Goal: Complete application form: Complete application form

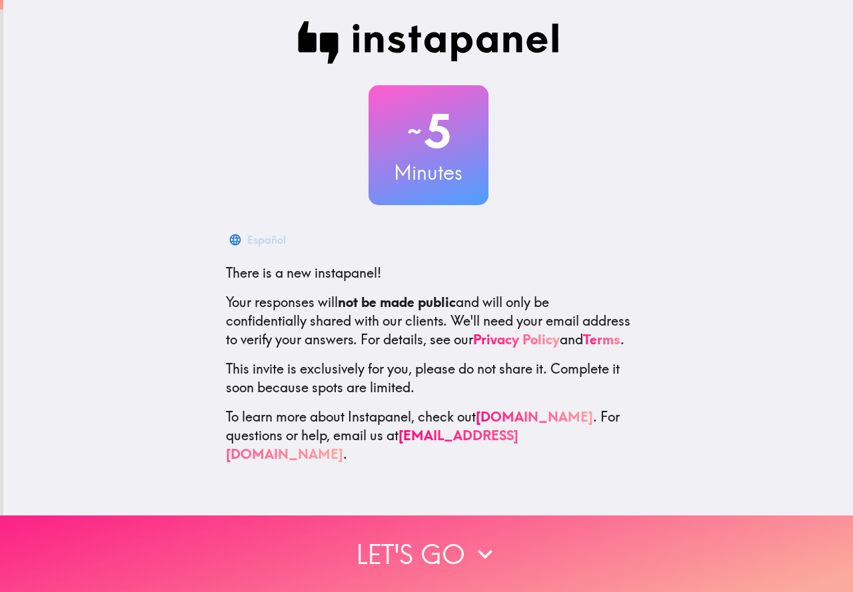
click at [456, 537] on button "Let's go" at bounding box center [426, 554] width 853 height 77
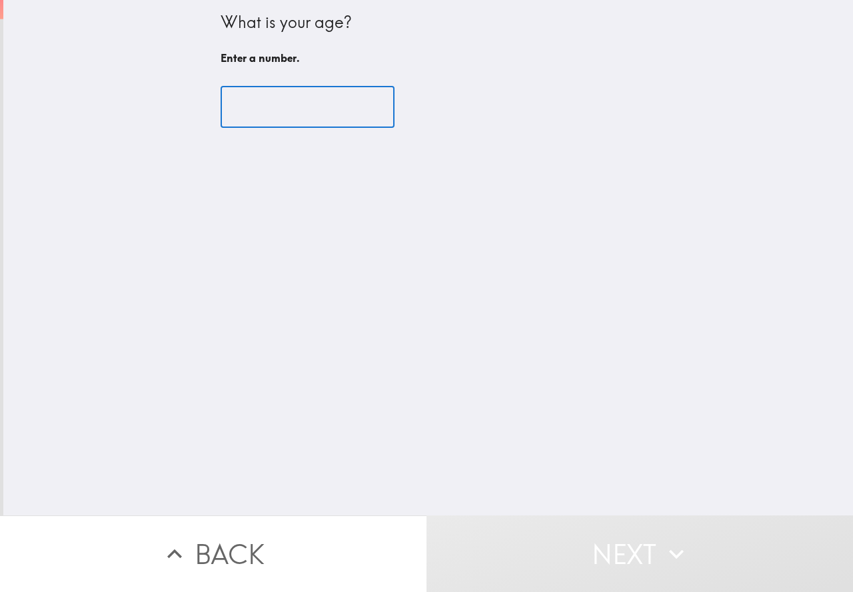
drag, startPoint x: 275, startPoint y: 103, endPoint x: 279, endPoint y: 113, distance: 10.8
click at [276, 111] on input "number" at bounding box center [308, 107] width 174 height 41
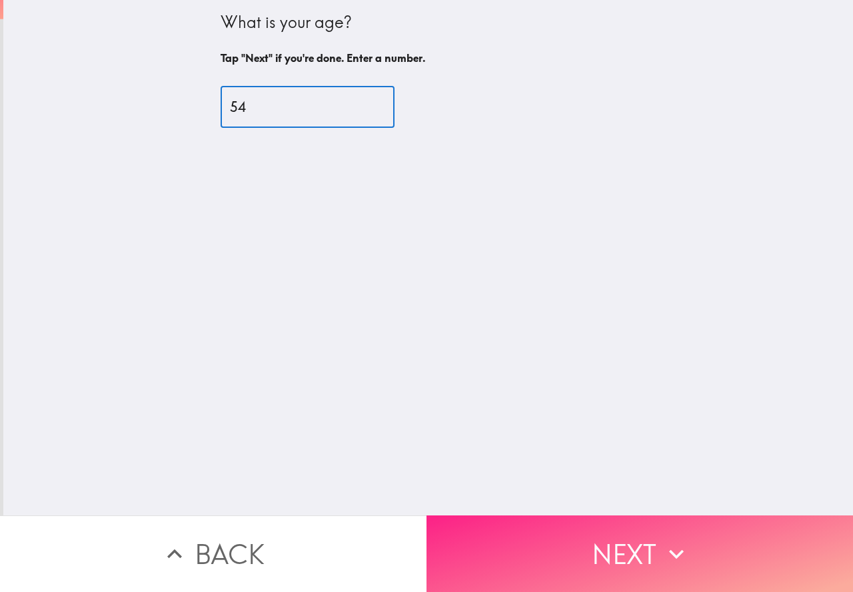
type input "54"
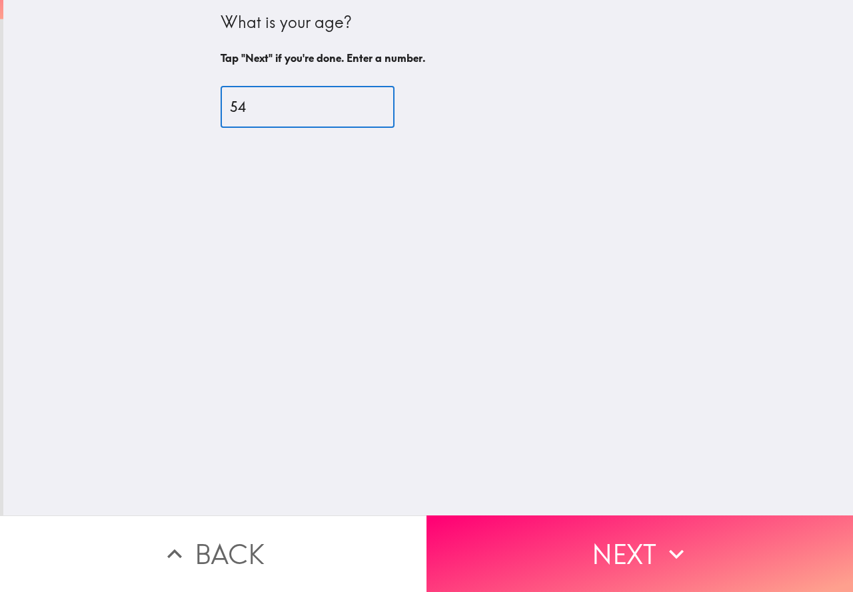
click at [584, 533] on button "Next" at bounding box center [639, 554] width 426 height 77
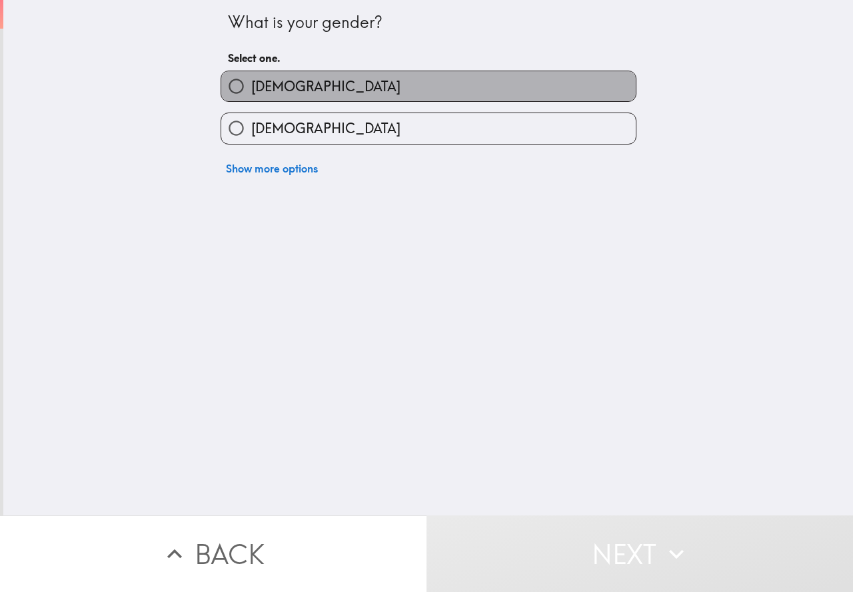
drag, startPoint x: 356, startPoint y: 95, endPoint x: 347, endPoint y: 111, distance: 18.8
click at [356, 97] on label "[DEMOGRAPHIC_DATA]" at bounding box center [428, 86] width 414 height 30
click at [251, 97] on input "[DEMOGRAPHIC_DATA]" at bounding box center [236, 86] width 30 height 30
radio input "true"
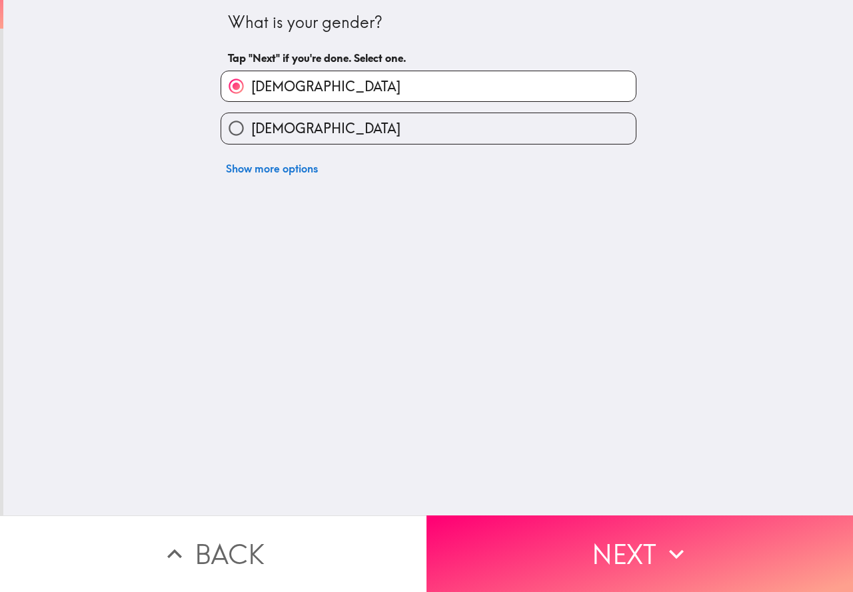
drag, startPoint x: 552, startPoint y: 526, endPoint x: 545, endPoint y: 534, distance: 10.8
click at [552, 528] on button "Next" at bounding box center [639, 554] width 426 height 77
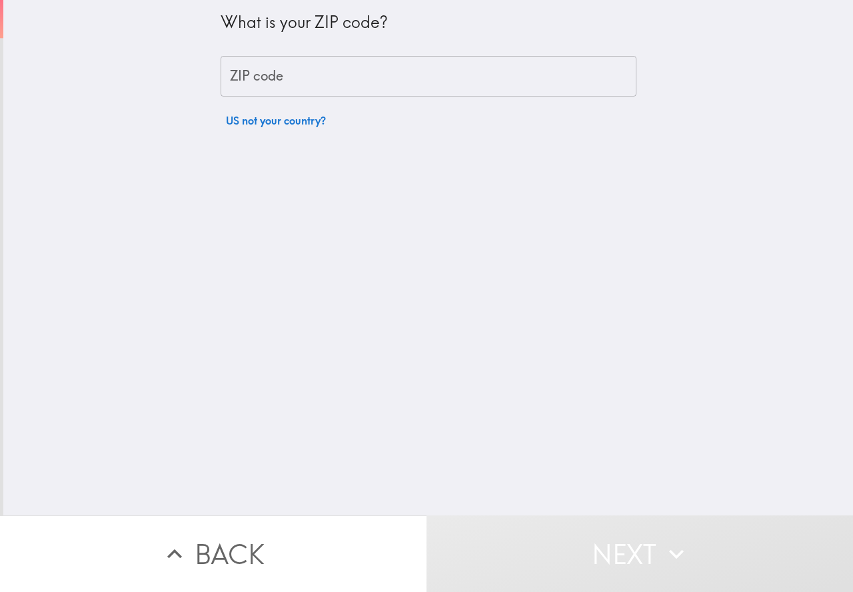
click at [330, 73] on input "ZIP code" at bounding box center [429, 76] width 416 height 41
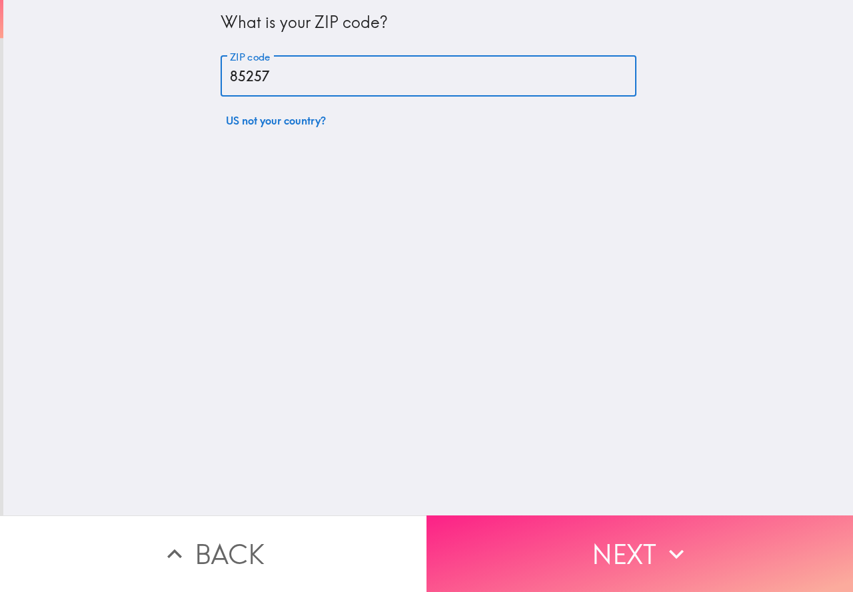
type input "85257"
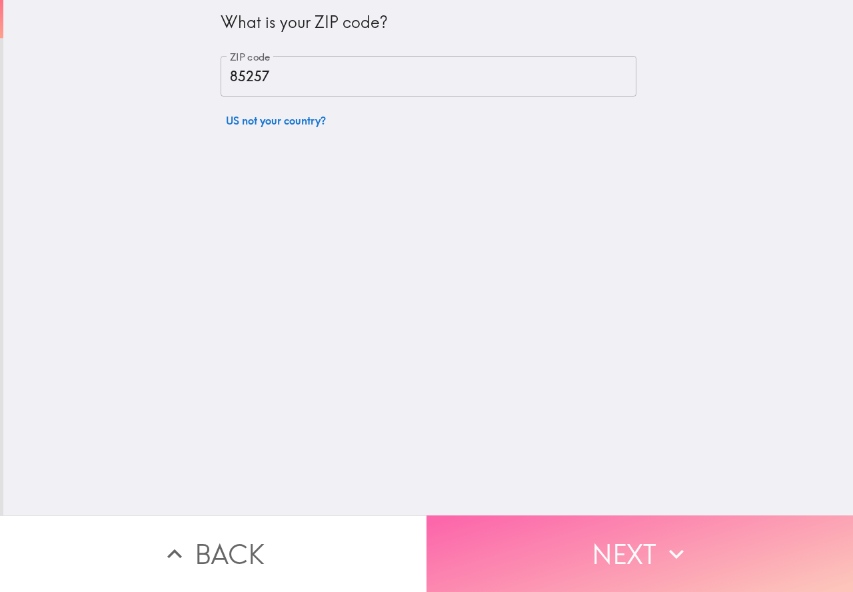
click at [513, 536] on button "Next" at bounding box center [639, 554] width 426 height 77
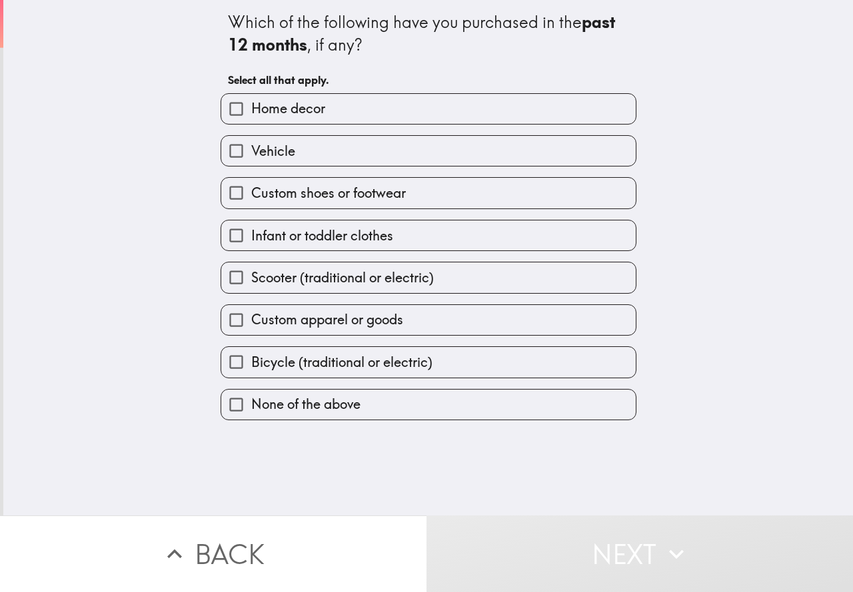
click at [350, 356] on span "Bicycle (traditional or electric)" at bounding box center [341, 362] width 181 height 19
click at [251, 356] on input "Bicycle (traditional or electric)" at bounding box center [236, 362] width 30 height 30
checkbox input "true"
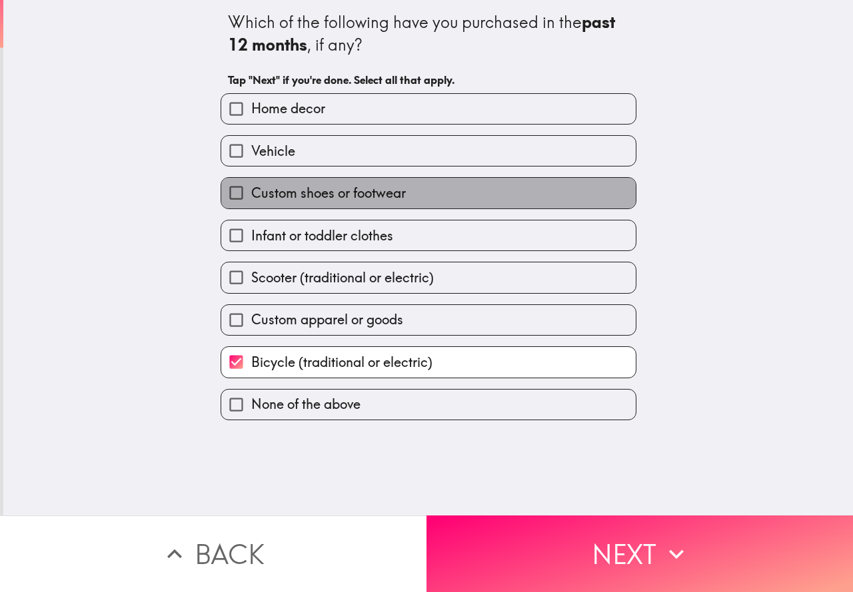
click at [314, 201] on span "Custom shoes or footwear" at bounding box center [328, 193] width 155 height 19
click at [251, 201] on input "Custom shoes or footwear" at bounding box center [236, 193] width 30 height 30
checkbox input "true"
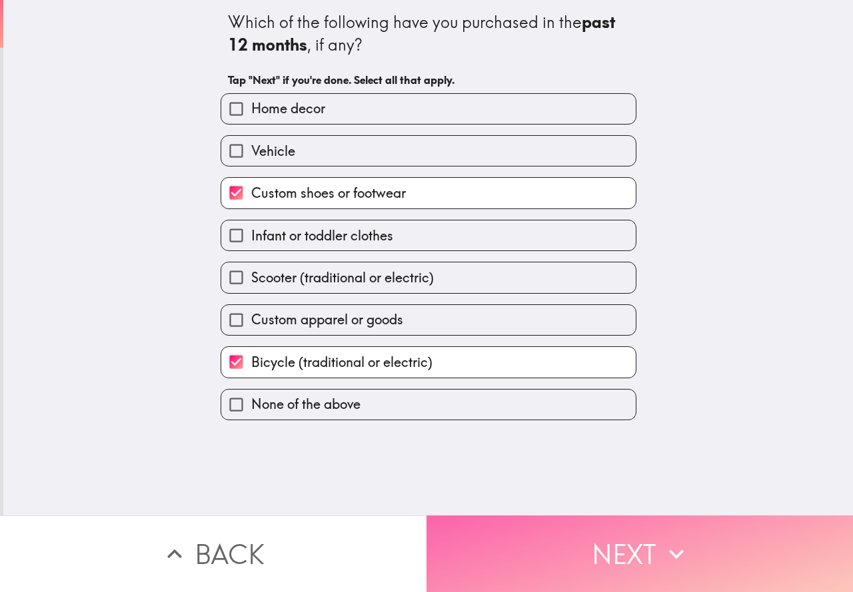
click at [504, 524] on button "Next" at bounding box center [639, 554] width 426 height 77
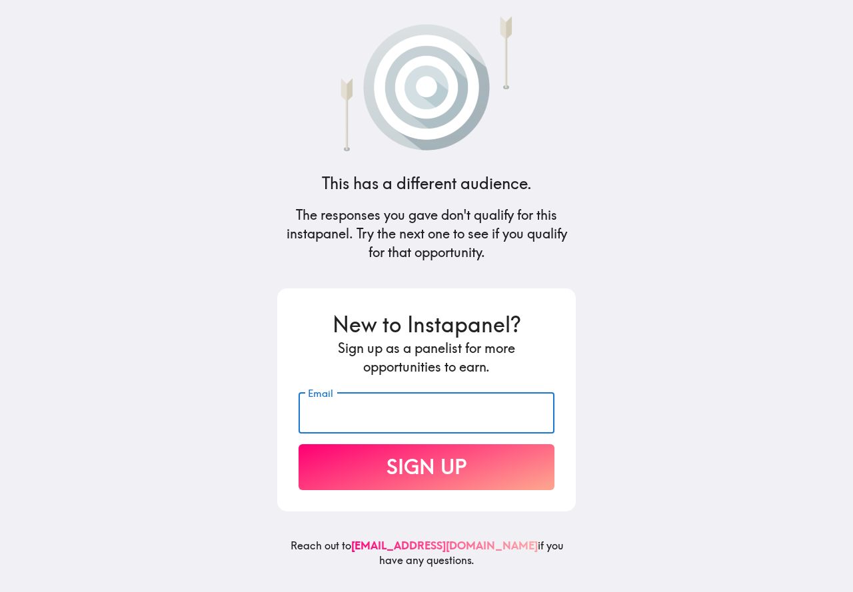
click at [389, 406] on input "Email" at bounding box center [426, 412] width 256 height 41
type input "e"
type input "[EMAIL_ADDRESS][DOMAIN_NAME]"
click at [298, 444] on button "Sign Up" at bounding box center [426, 467] width 256 height 46
